Goal: Information Seeking & Learning: Find specific page/section

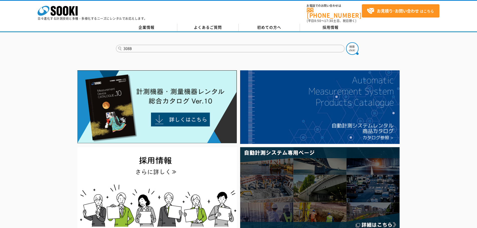
type input "308B"
click at [346, 42] on button at bounding box center [352, 48] width 13 height 13
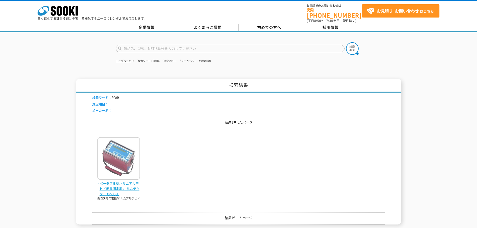
click at [118, 160] on img at bounding box center [118, 159] width 43 height 44
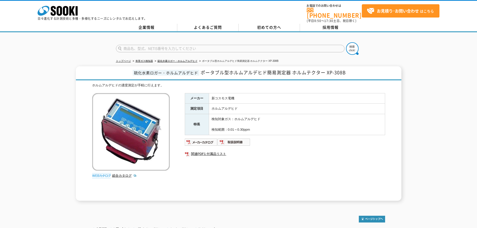
click at [131, 46] on input "text" at bounding box center [230, 49] width 228 height 8
type input "F"
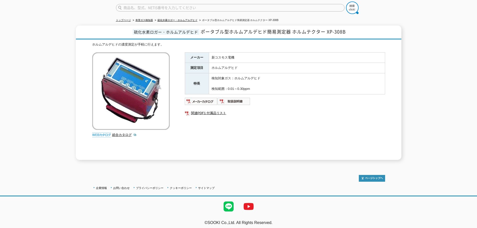
type input "商品名、型式、NETIS番号を入力してください"
click at [146, 4] on input "text" at bounding box center [230, 8] width 228 height 8
type input "FP-31"
click at [352, 4] on img at bounding box center [352, 8] width 13 height 13
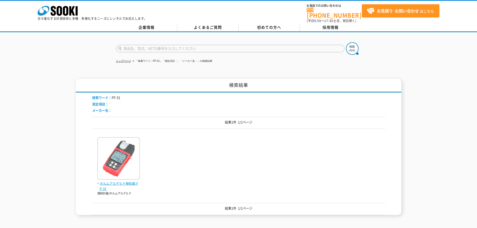
click at [113, 168] on img at bounding box center [118, 159] width 43 height 44
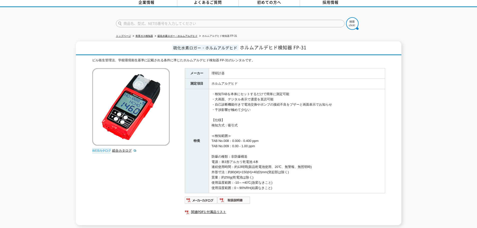
scroll to position [50, 0]
